Goal: Task Accomplishment & Management: Manage account settings

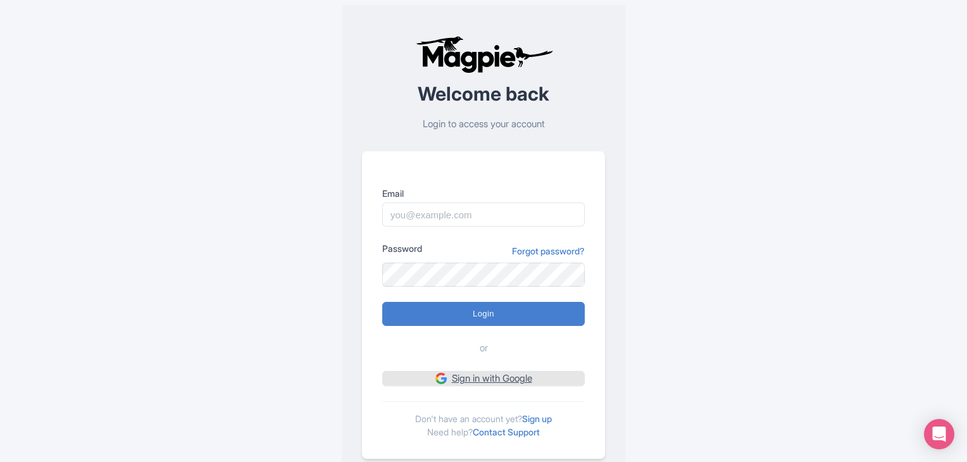
click at [468, 384] on link "Sign in with Google" at bounding box center [483, 379] width 202 height 16
